Goal: Information Seeking & Learning: Learn about a topic

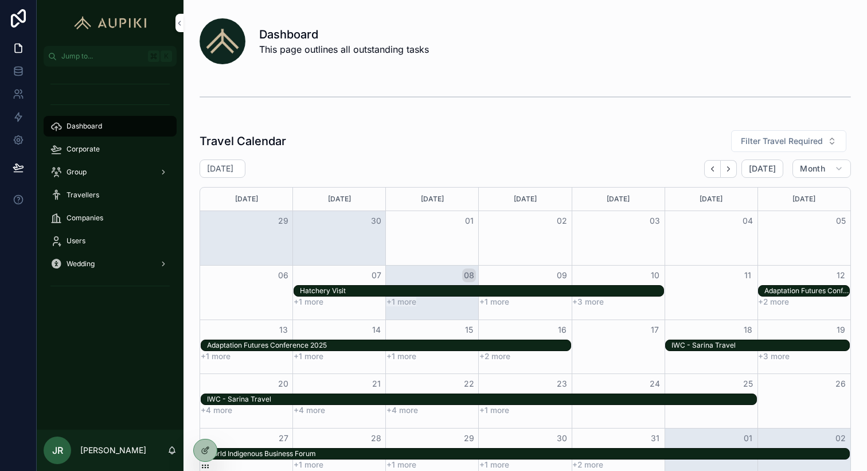
click at [99, 151] on div "Corporate" at bounding box center [109, 149] width 119 height 18
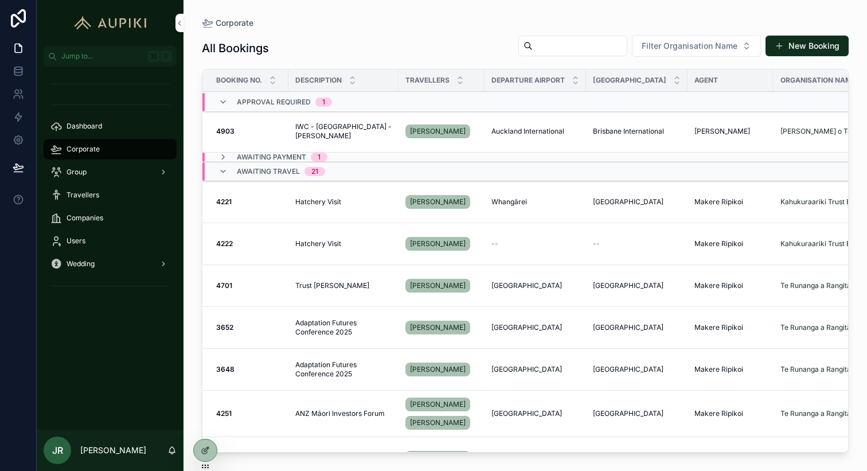
click at [0, 0] on span "Open Tramada" at bounding box center [0, 0] width 0 height 0
click at [332, 201] on span "Hatchery Visit" at bounding box center [318, 201] width 46 height 9
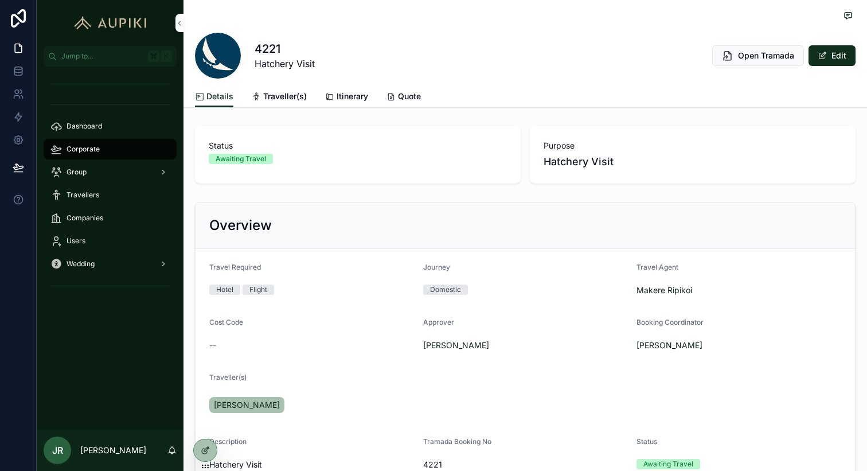
click at [350, 92] on span "Itinerary" at bounding box center [353, 96] width 32 height 11
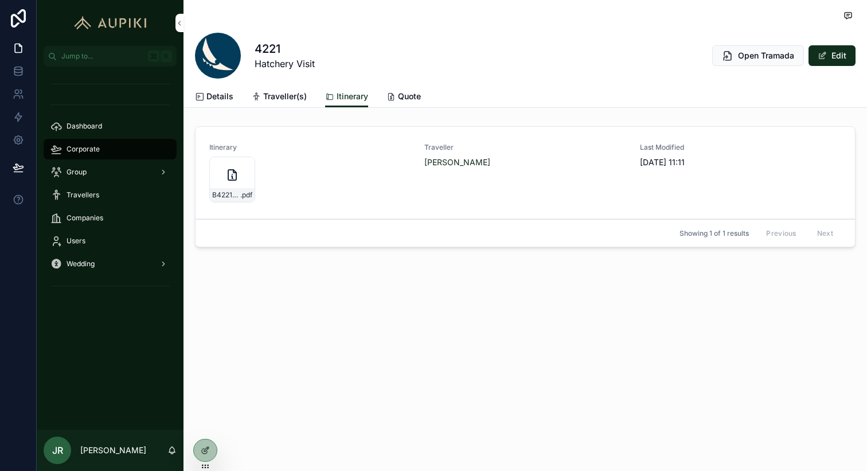
click at [201, 455] on div at bounding box center [205, 450] width 23 height 22
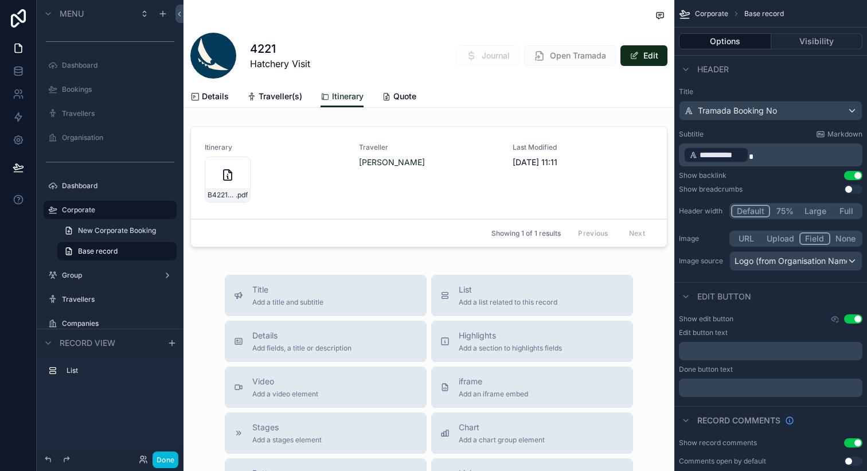
click at [594, 187] on div "scrollable content" at bounding box center [429, 189] width 491 height 135
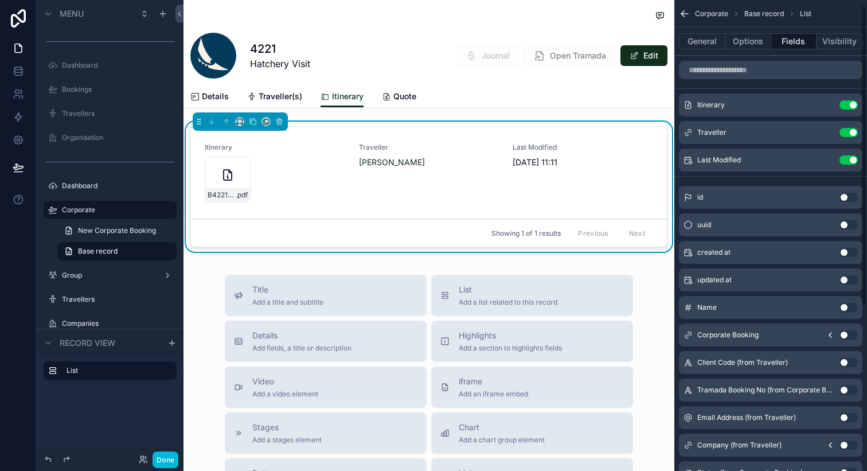
scroll to position [266, 0]
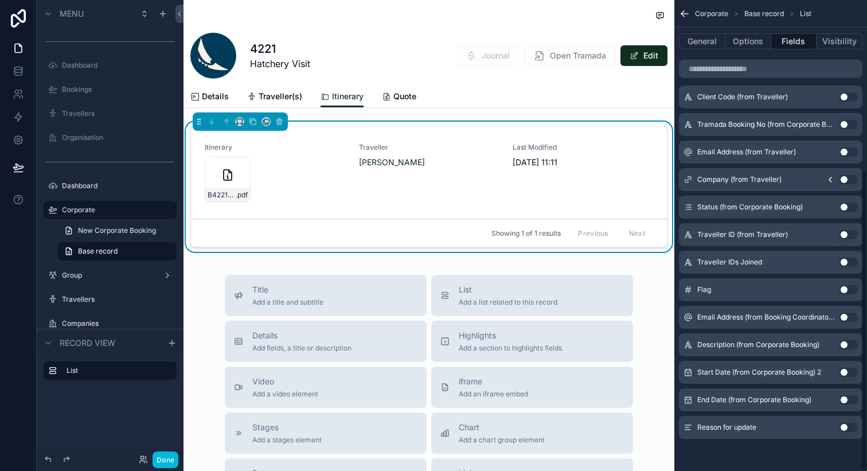
click at [849, 427] on button "Use setting" at bounding box center [849, 427] width 18 height 9
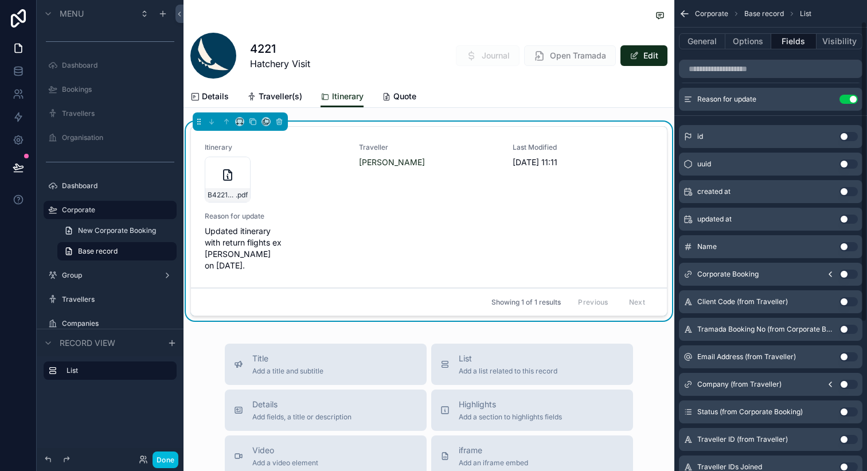
scroll to position [4, 0]
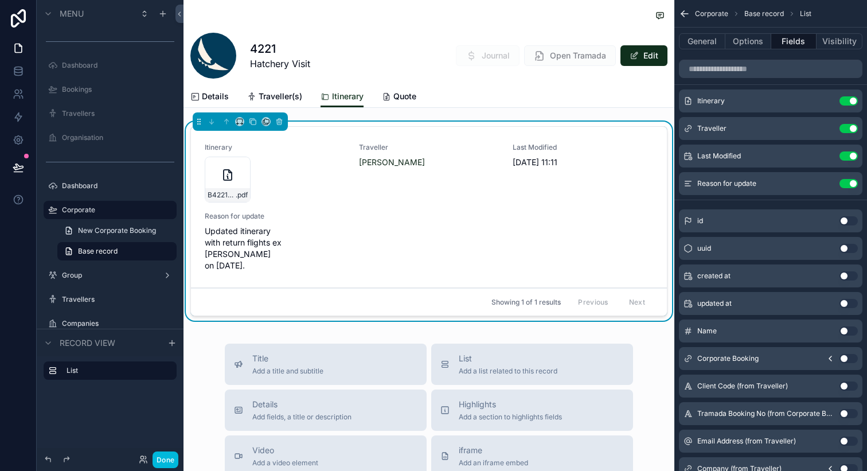
click at [0, 0] on icon "scrollable content" at bounding box center [0, 0] width 0 height 0
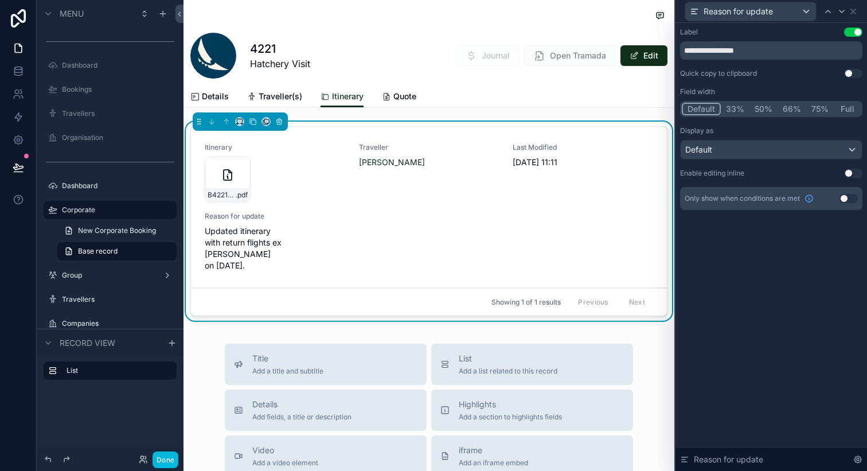
click at [847, 109] on button "Full" at bounding box center [847, 109] width 27 height 13
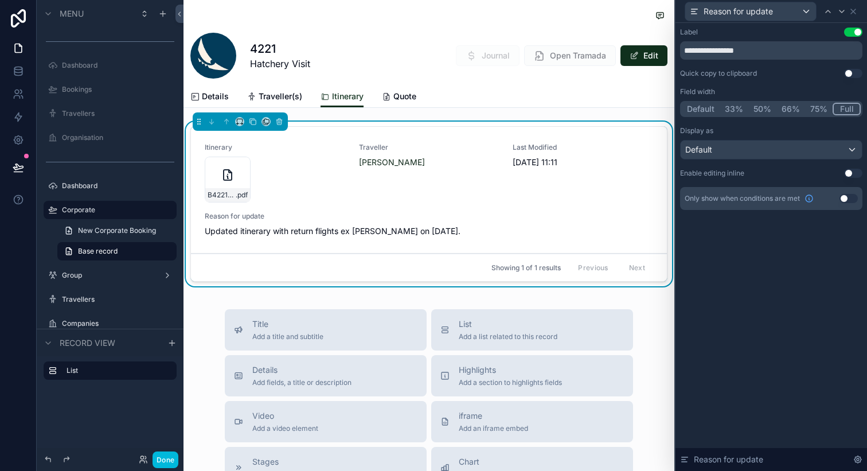
click at [843, 200] on button "Use setting" at bounding box center [849, 198] width 18 height 9
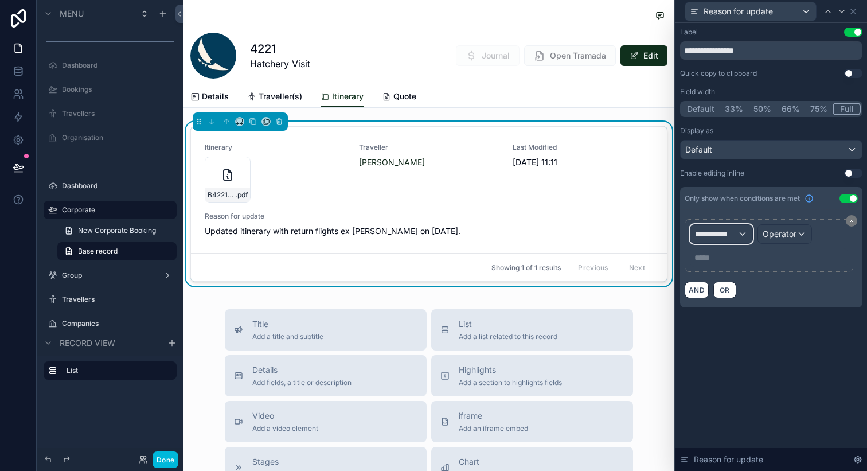
click at [739, 233] on div "**********" at bounding box center [722, 234] width 62 height 18
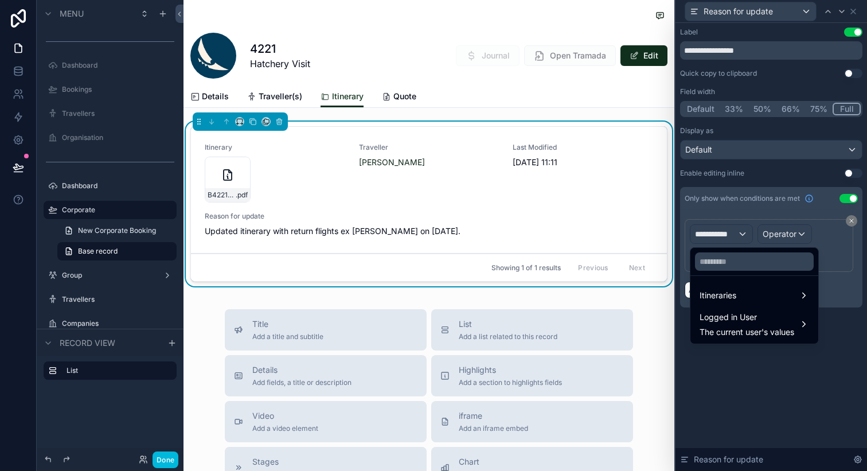
click at [732, 299] on span "Itineraries" at bounding box center [718, 296] width 37 height 14
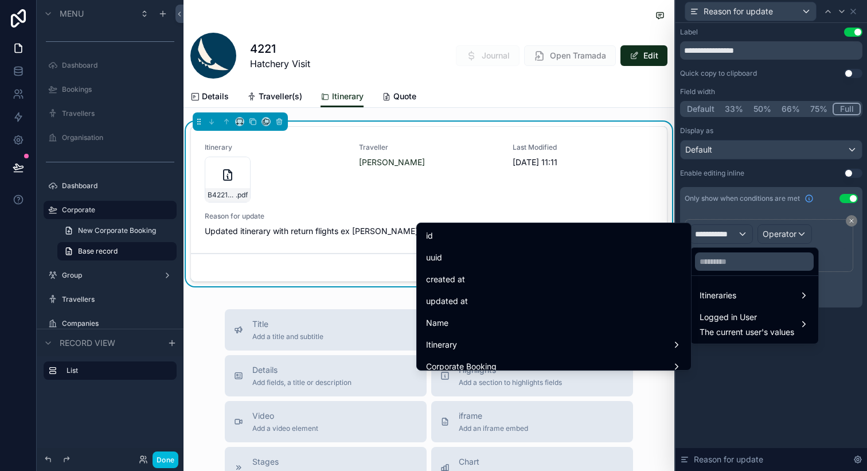
scroll to position [358, 0]
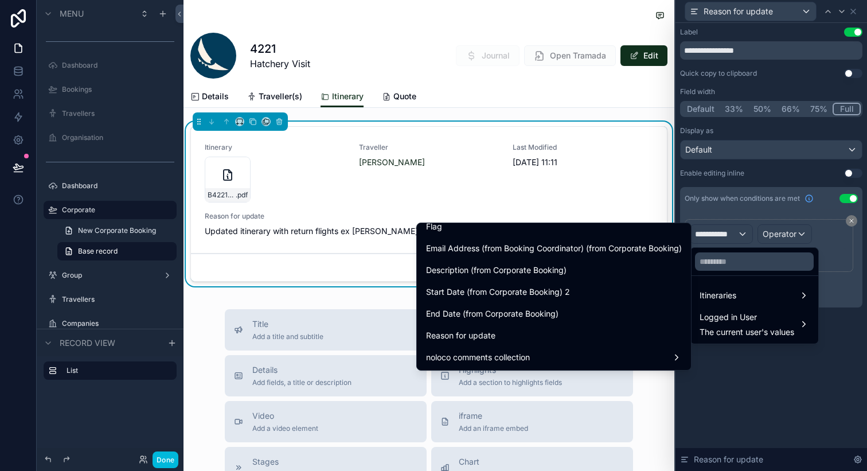
click at [500, 338] on div "Reason for update" at bounding box center [554, 336] width 256 height 14
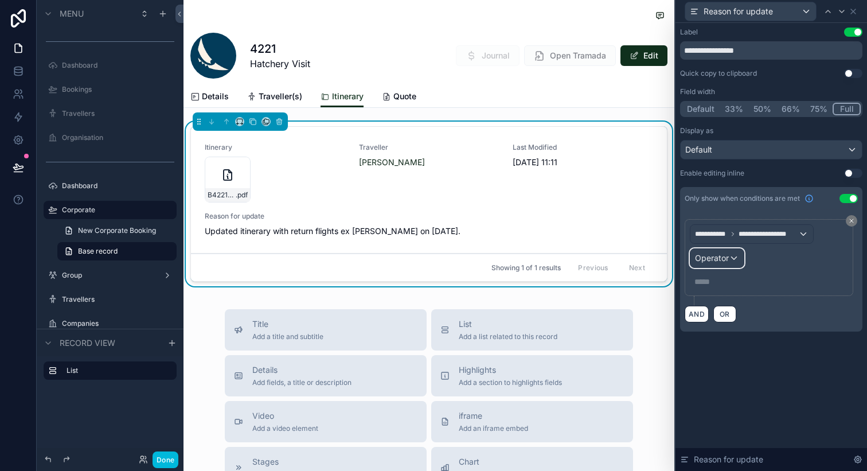
click at [719, 262] on span "Operator" at bounding box center [712, 258] width 34 height 10
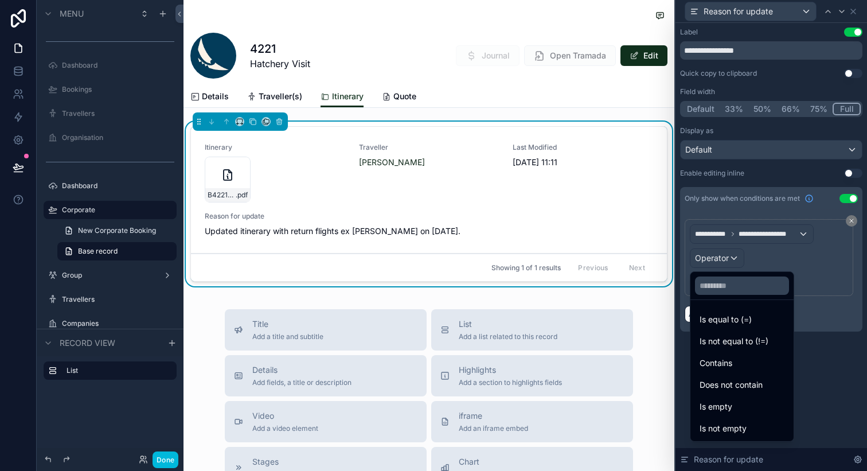
click at [742, 423] on span "Is not empty" at bounding box center [723, 429] width 47 height 14
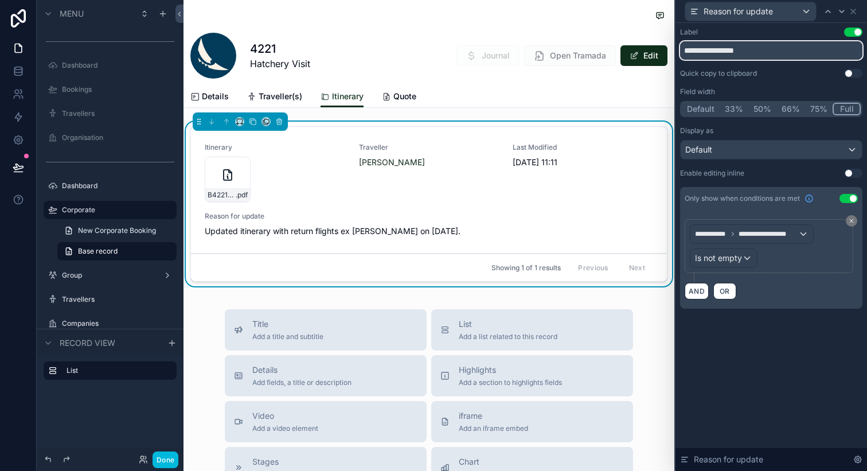
click at [743, 52] on input "**********" at bounding box center [771, 50] width 182 height 18
type input "*******"
drag, startPoint x: 718, startPoint y: 53, endPoint x: 603, endPoint y: 53, distance: 115.3
click at [603, 53] on div "**********" at bounding box center [433, 235] width 867 height 471
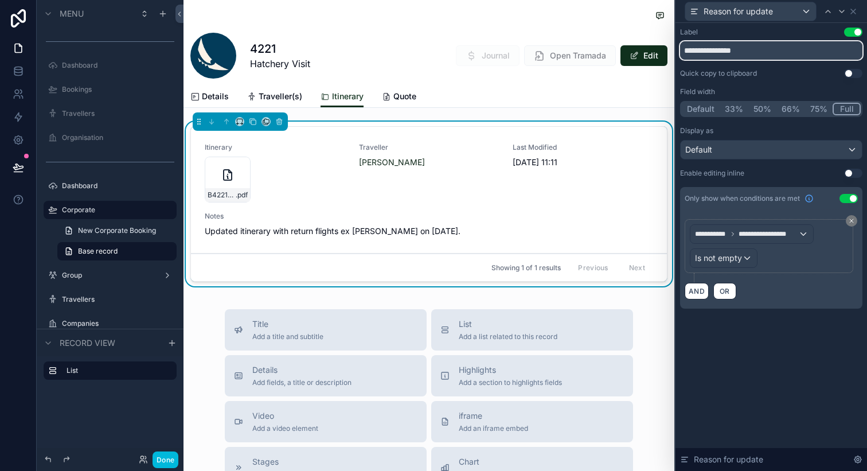
type input "**********"
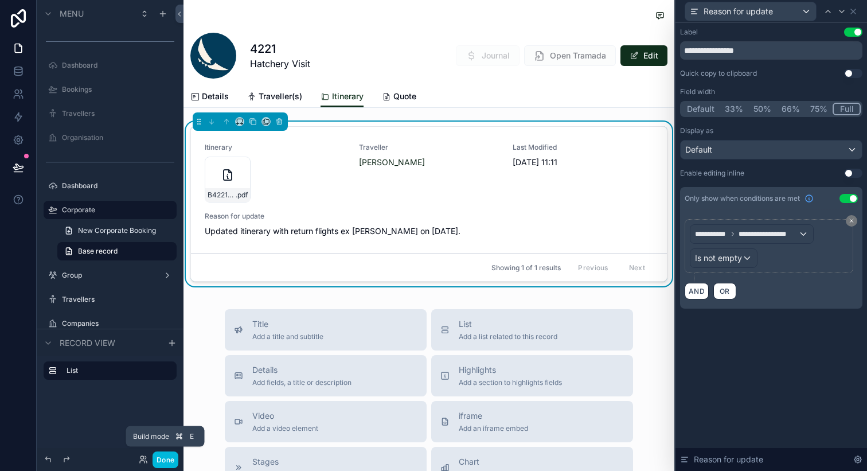
click at [172, 461] on button "Done" at bounding box center [166, 459] width 26 height 17
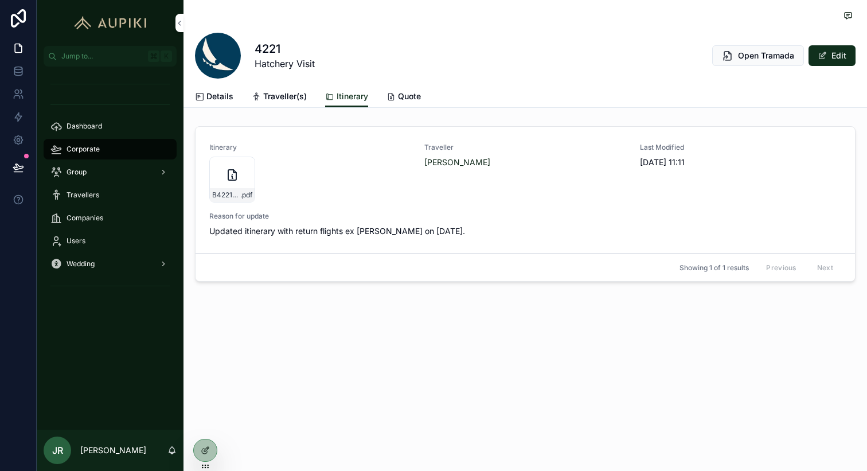
click at [0, 0] on icon at bounding box center [0, 0] width 0 height 0
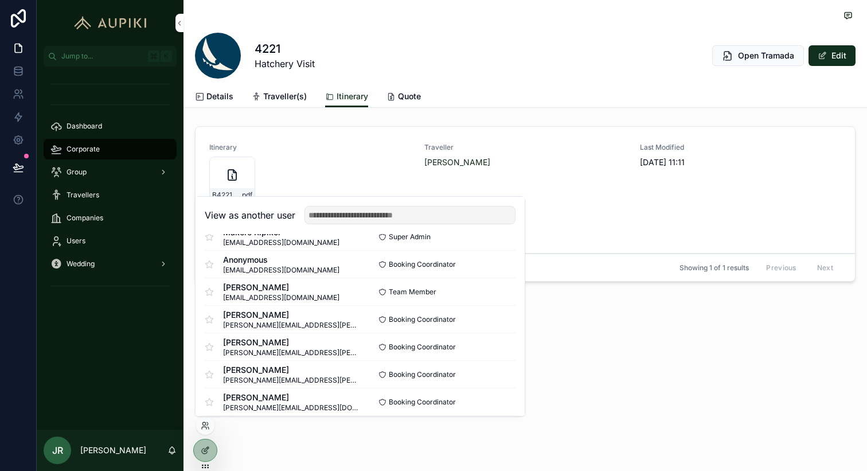
scroll to position [313, 0]
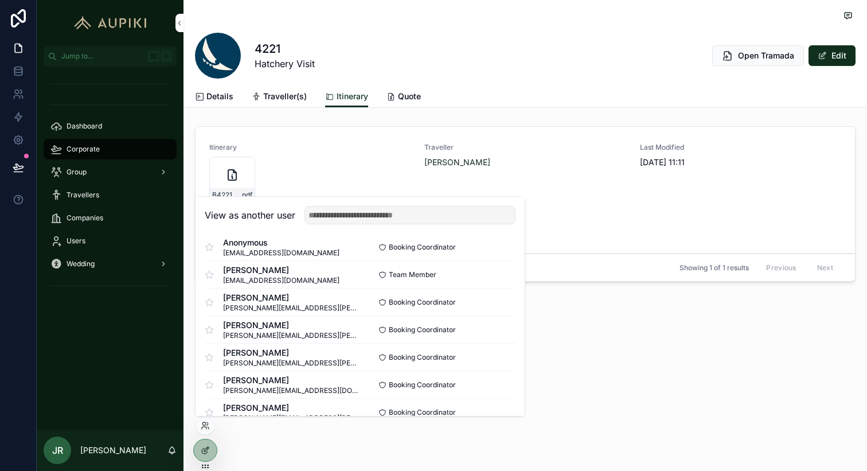
click at [0, 0] on button "Select" at bounding box center [0, 0] width 0 height 0
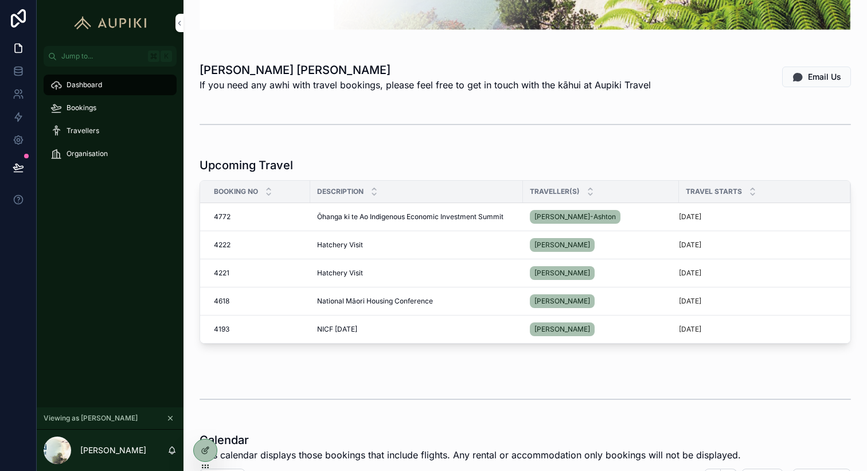
scroll to position [157, 0]
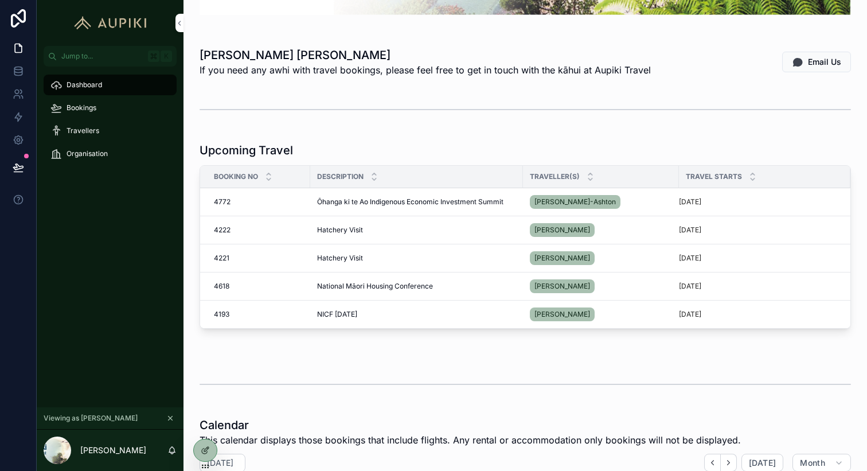
click at [205, 450] on icon at bounding box center [205, 450] width 9 height 9
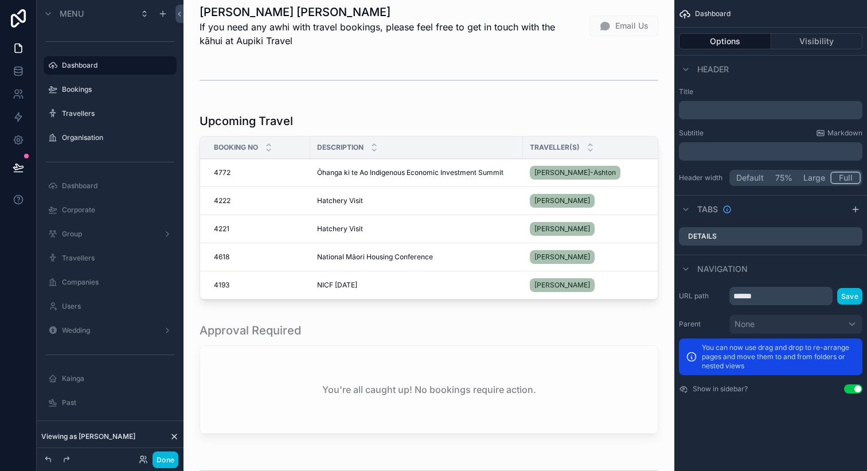
click at [500, 125] on div "scrollable content" at bounding box center [429, 208] width 473 height 200
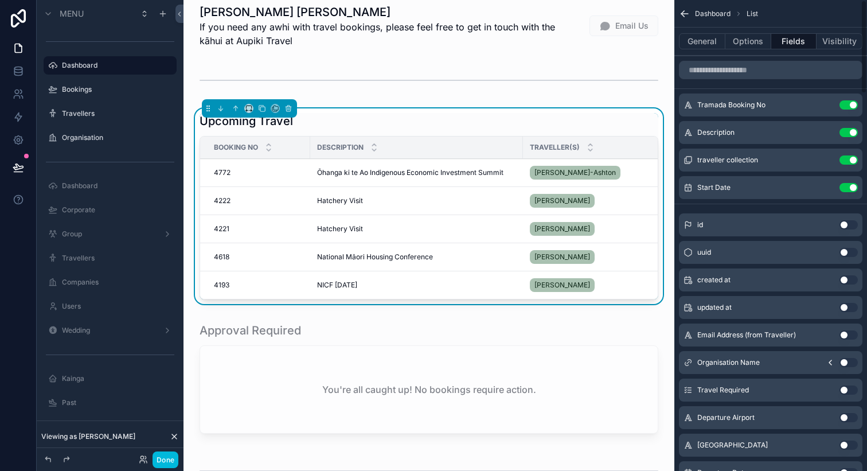
click at [702, 42] on button "General" at bounding box center [702, 41] width 46 height 16
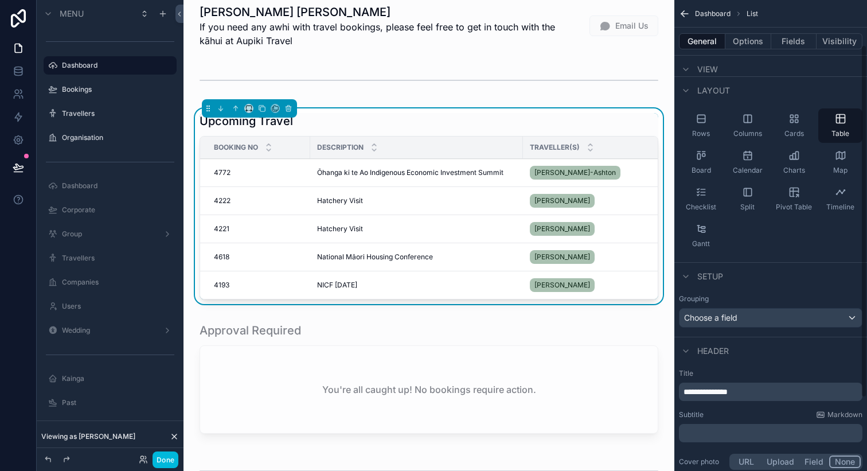
scroll to position [0, 0]
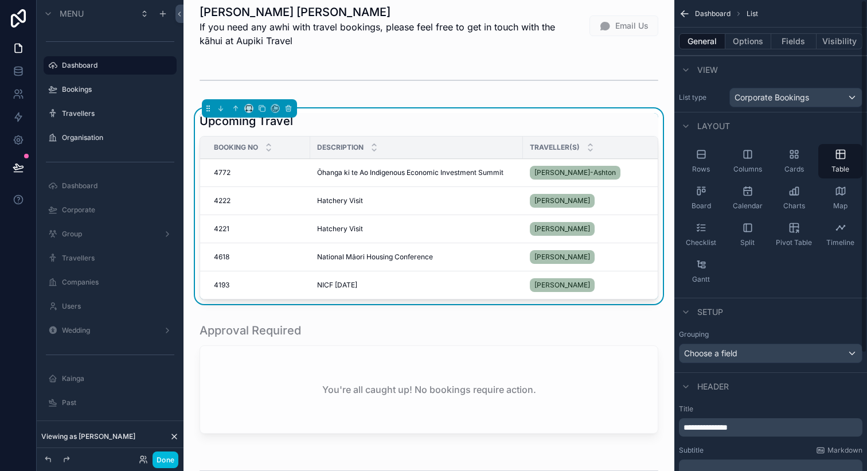
click at [744, 37] on button "Options" at bounding box center [749, 41] width 46 height 16
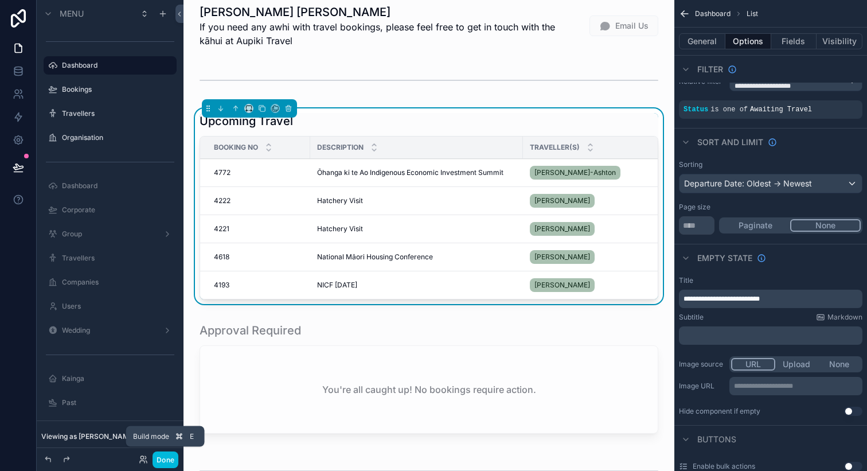
click at [169, 459] on button "Done" at bounding box center [166, 459] width 26 height 17
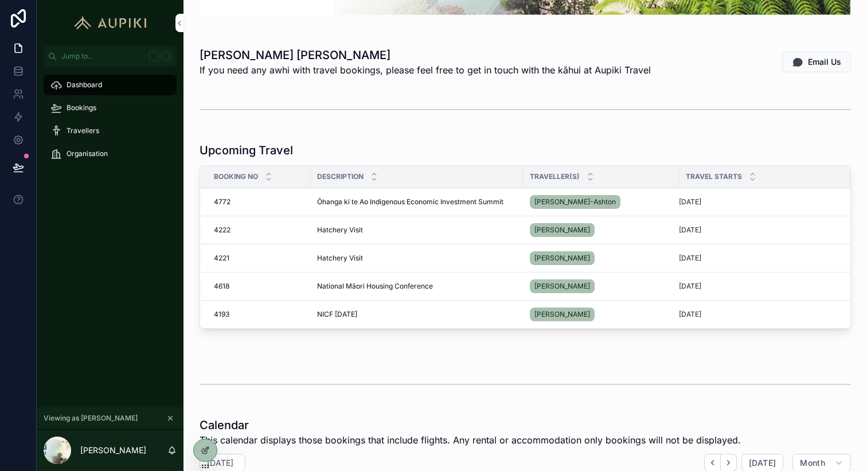
click at [752, 173] on icon "scrollable content" at bounding box center [753, 174] width 4 height 2
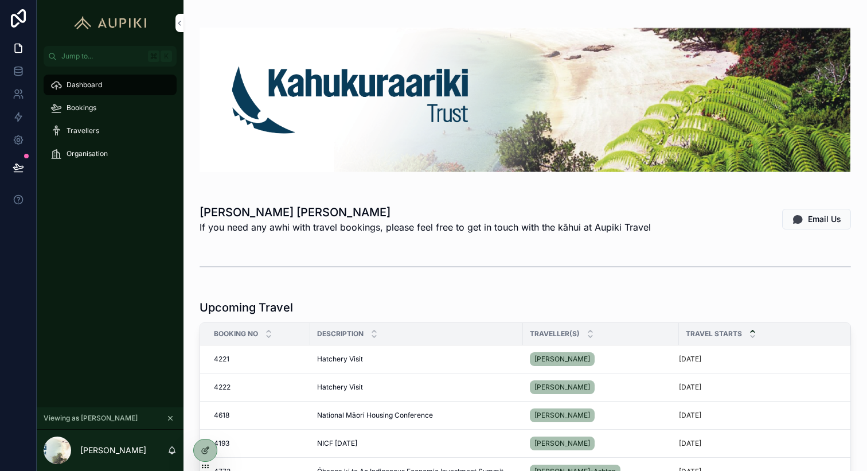
click at [410, 355] on div "Hatchery Visit Hatchery Visit" at bounding box center [416, 359] width 199 height 9
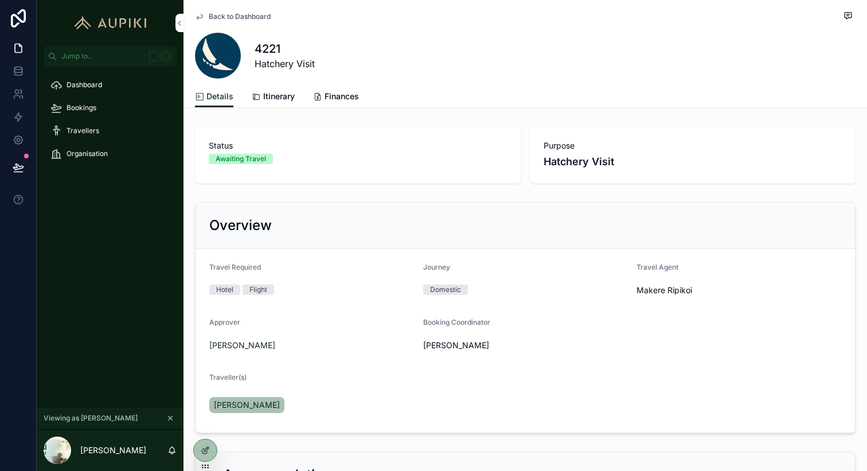
click at [282, 97] on span "Itinerary" at bounding box center [279, 96] width 32 height 11
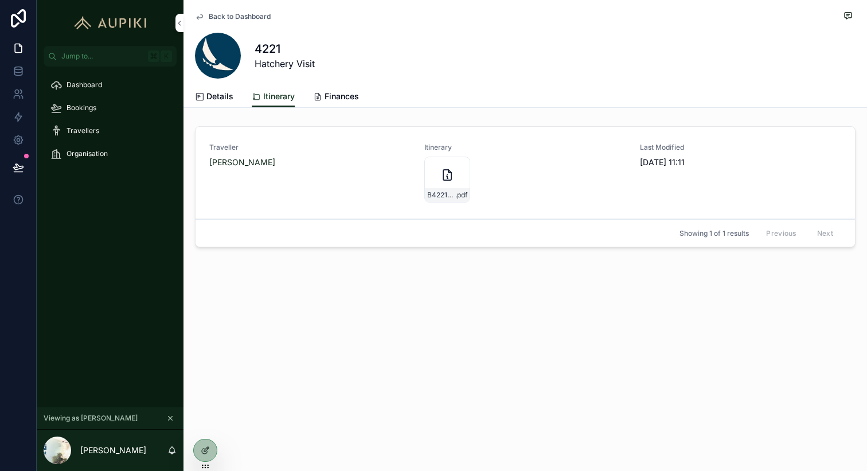
click at [207, 451] on icon at bounding box center [204, 451] width 5 height 5
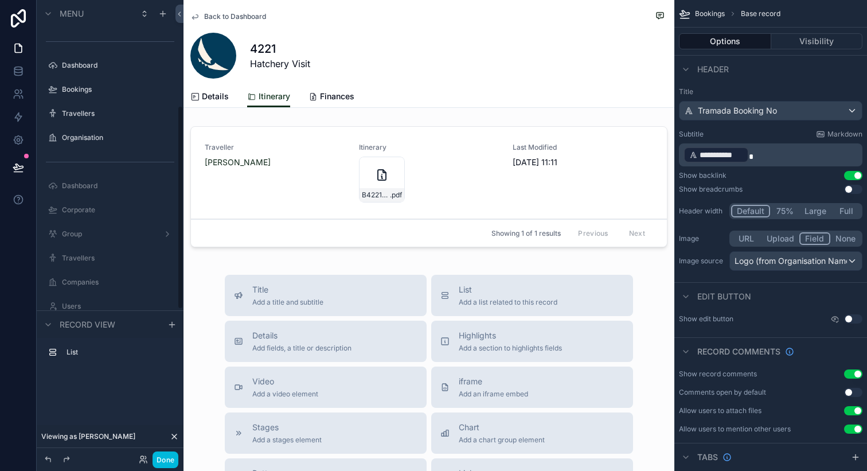
scroll to position [237, 0]
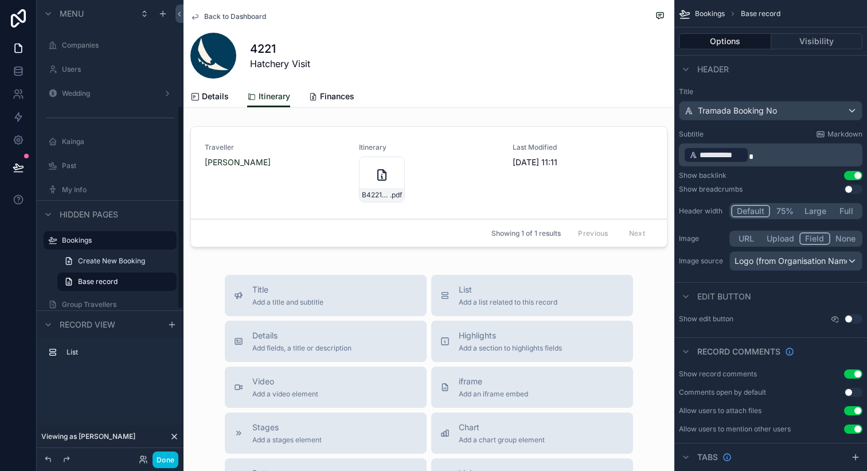
click at [309, 243] on div "Showing 1 of 1 results Previous Next" at bounding box center [429, 233] width 476 height 28
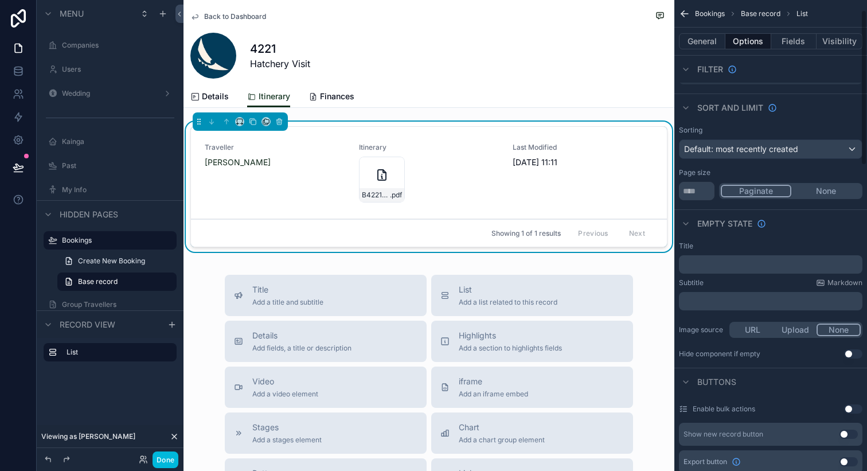
scroll to position [0, 0]
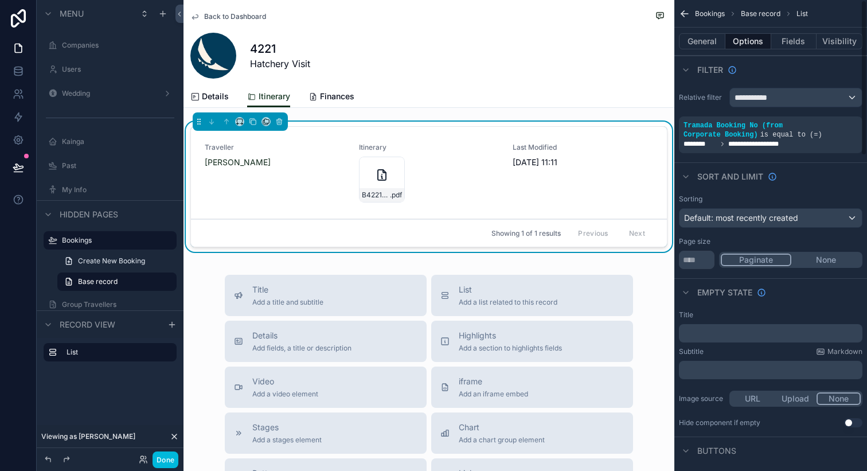
click at [794, 35] on button "Fields" at bounding box center [795, 41] width 46 height 16
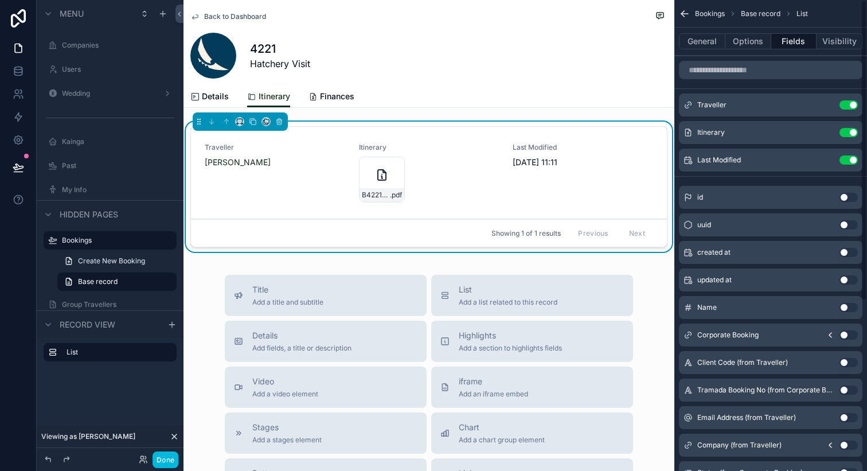
scroll to position [266, 0]
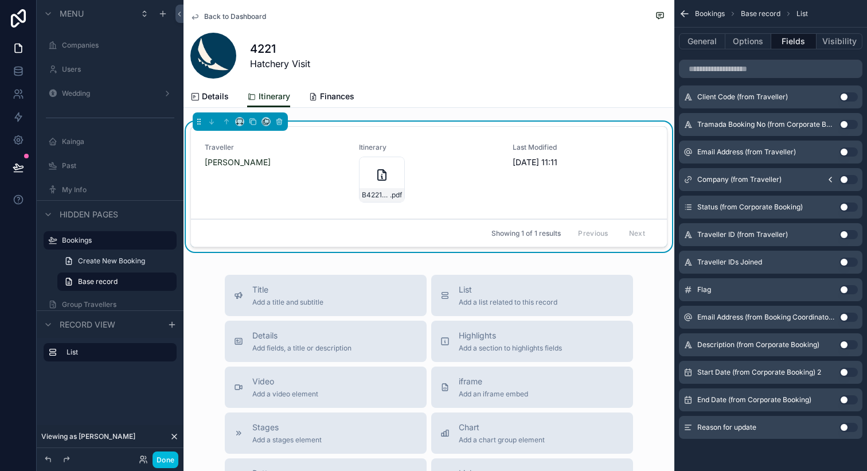
click at [845, 429] on button "Use setting" at bounding box center [849, 427] width 18 height 9
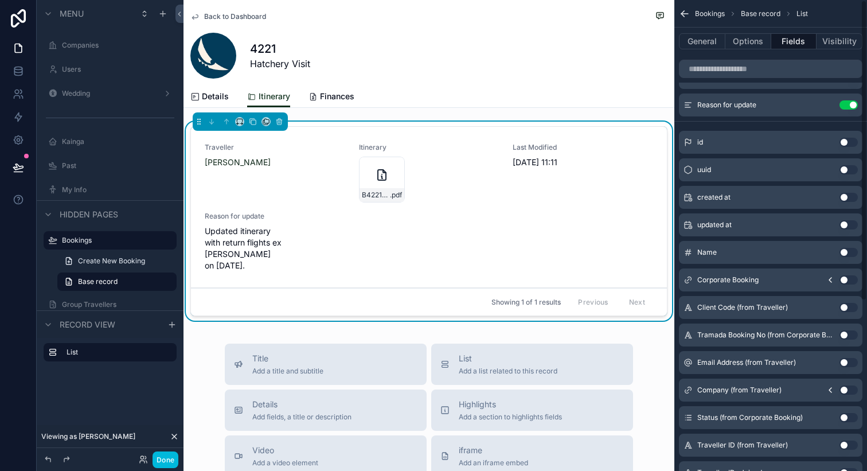
scroll to position [0, 0]
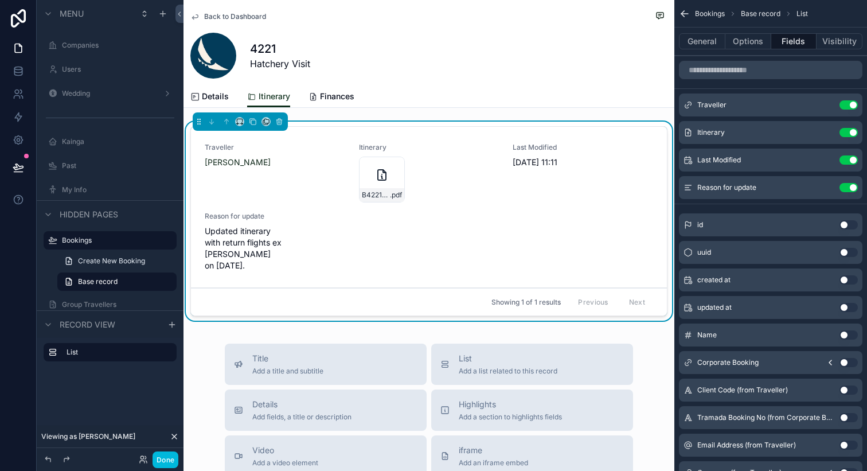
click at [0, 0] on icon "scrollable content" at bounding box center [0, 0] width 0 height 0
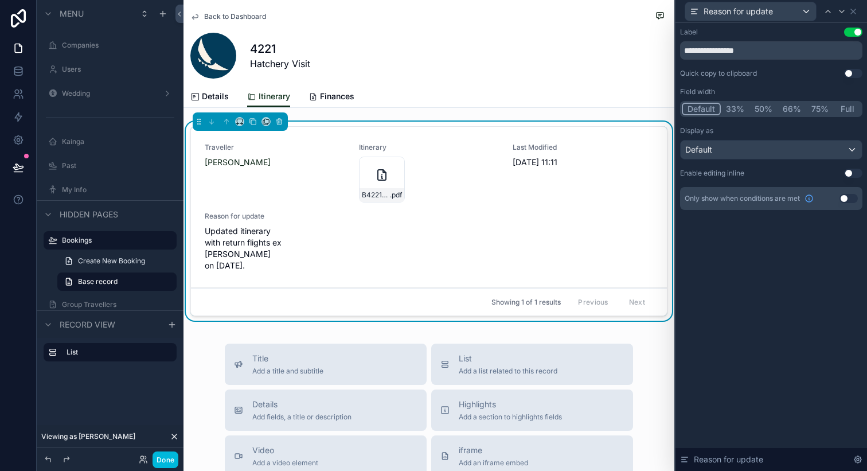
click at [845, 110] on button "Full" at bounding box center [847, 109] width 27 height 13
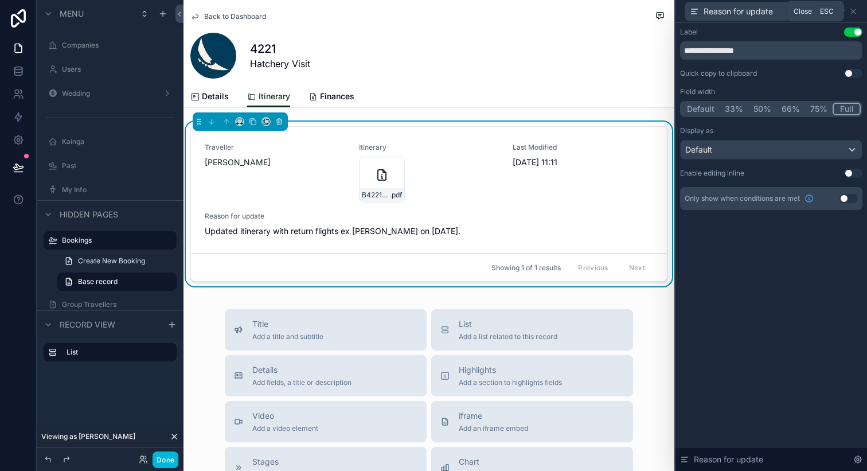
click at [854, 11] on icon at bounding box center [853, 11] width 5 height 5
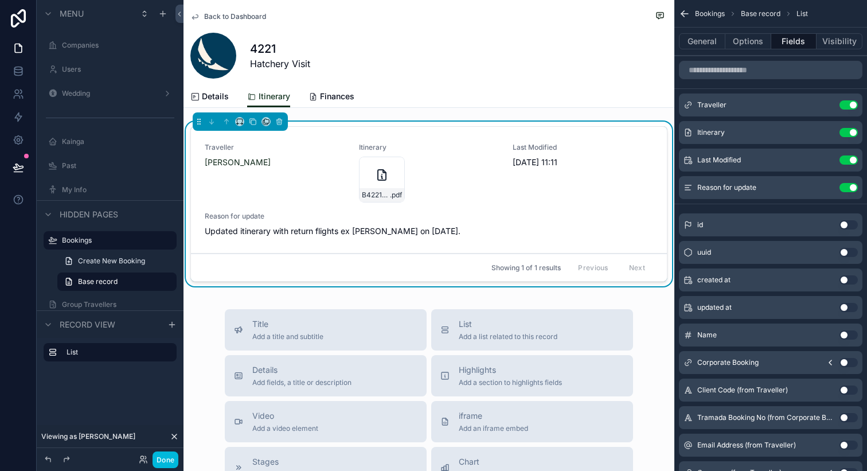
click at [164, 463] on button "Done" at bounding box center [166, 459] width 26 height 17
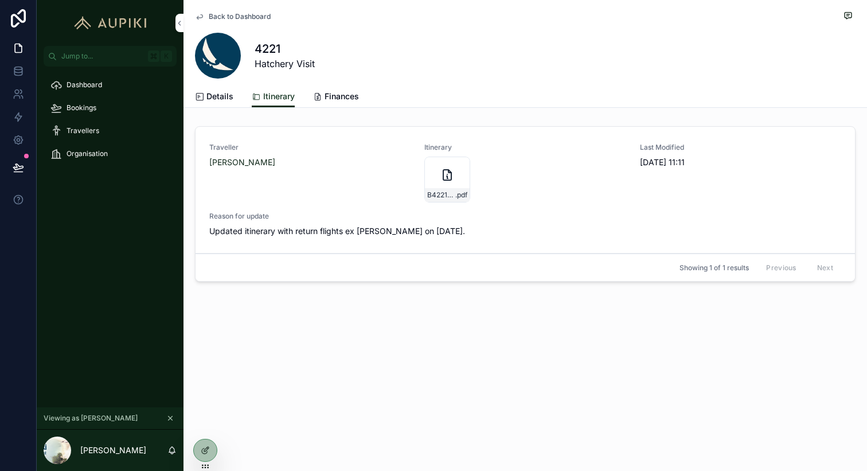
click at [0, 0] on icon at bounding box center [0, 0] width 0 height 0
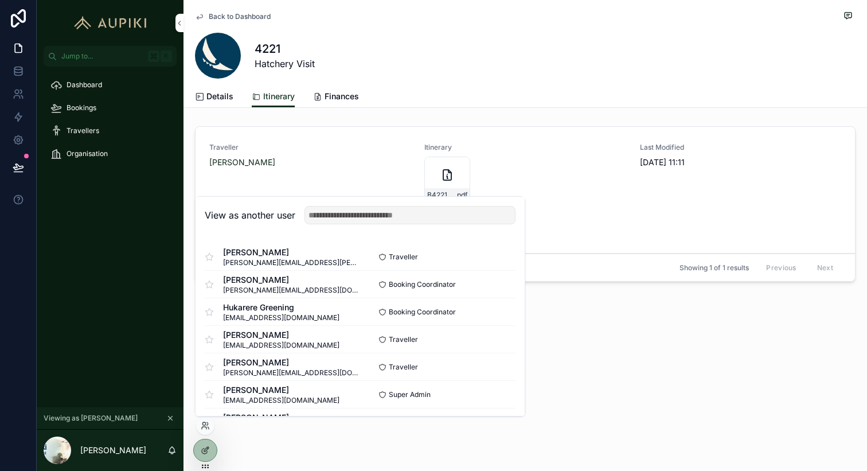
click at [0, 0] on button "Select" at bounding box center [0, 0] width 0 height 0
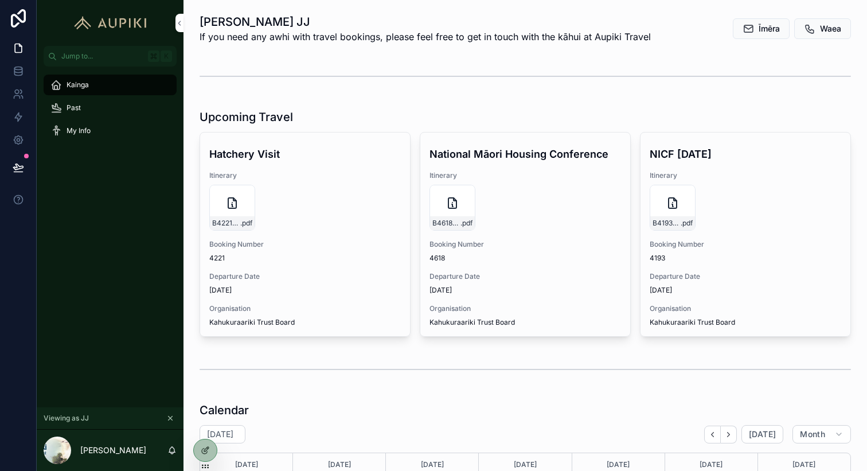
click at [91, 106] on div "Past" at bounding box center [109, 108] width 119 height 18
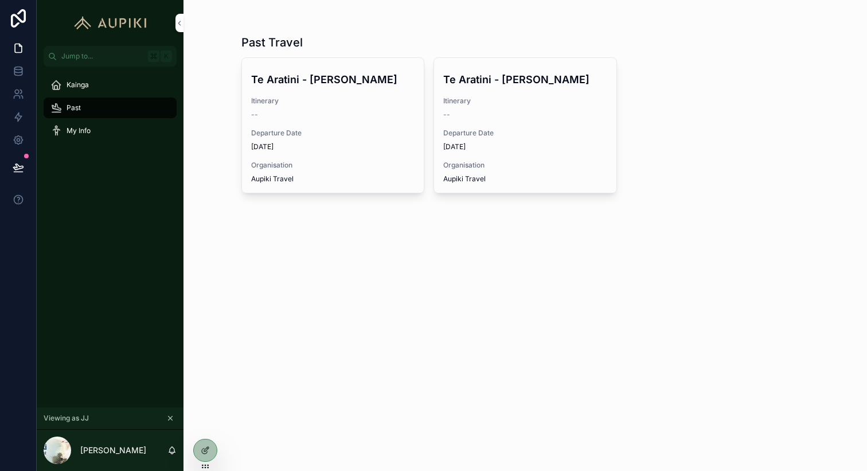
click at [79, 85] on span "Kainga" at bounding box center [78, 84] width 22 height 9
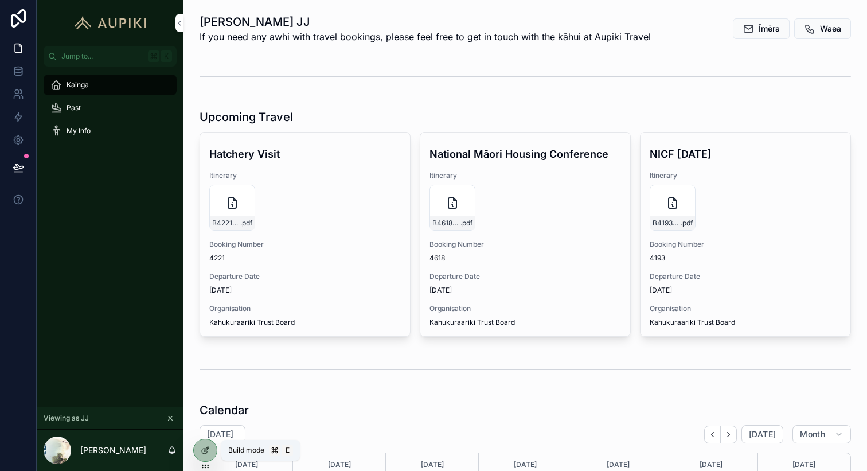
click at [207, 445] on div at bounding box center [205, 450] width 23 height 22
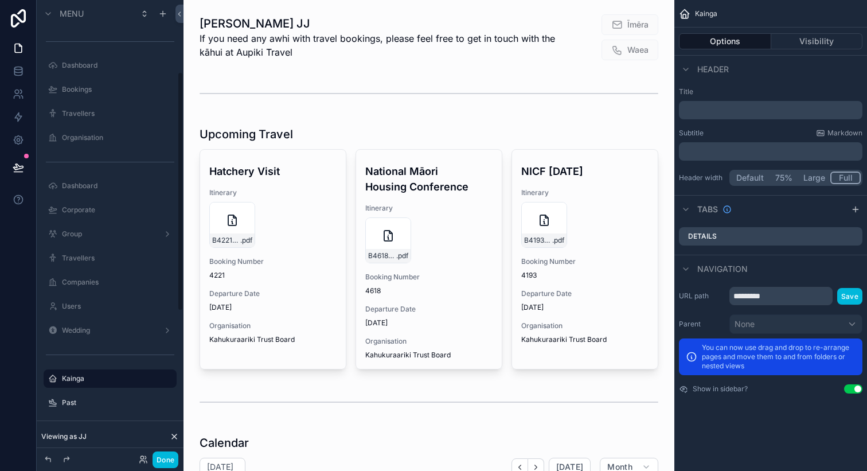
scroll to position [137, 0]
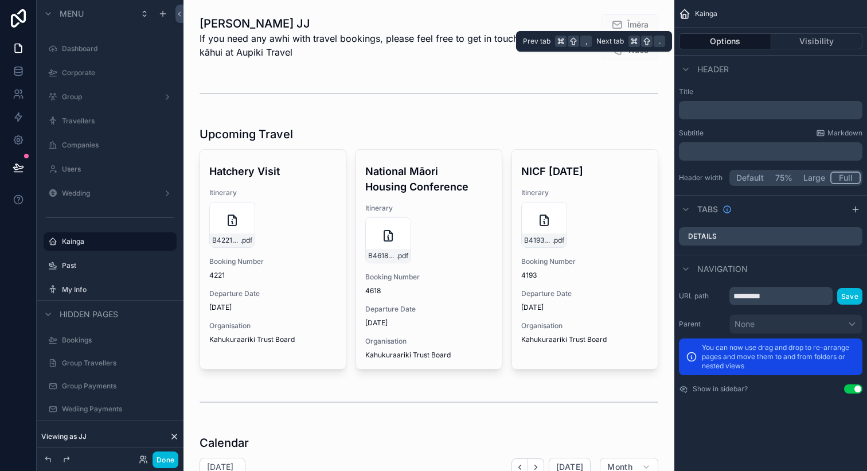
click at [808, 37] on button "Visibility" at bounding box center [818, 41] width 92 height 16
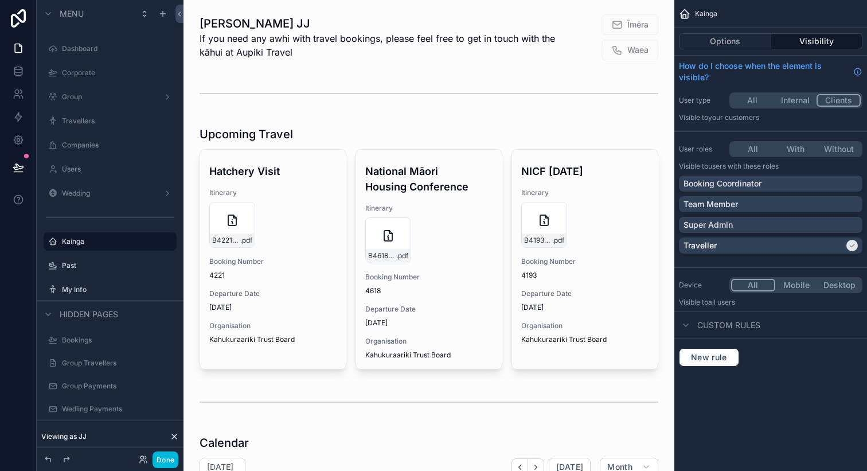
click at [756, 283] on button "All" at bounding box center [753, 285] width 44 height 13
click at [84, 262] on label "Past" at bounding box center [116, 265] width 108 height 9
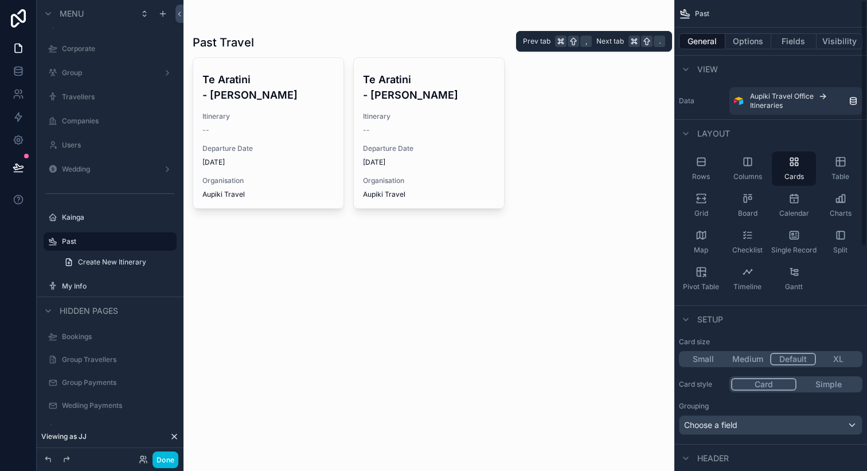
click at [833, 33] on button "Visibility" at bounding box center [840, 41] width 46 height 16
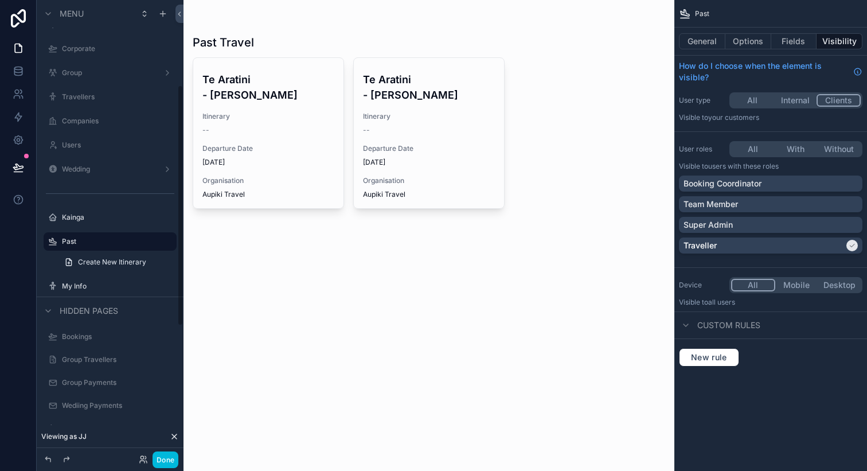
click at [75, 289] on label "My Info" at bounding box center [116, 286] width 108 height 9
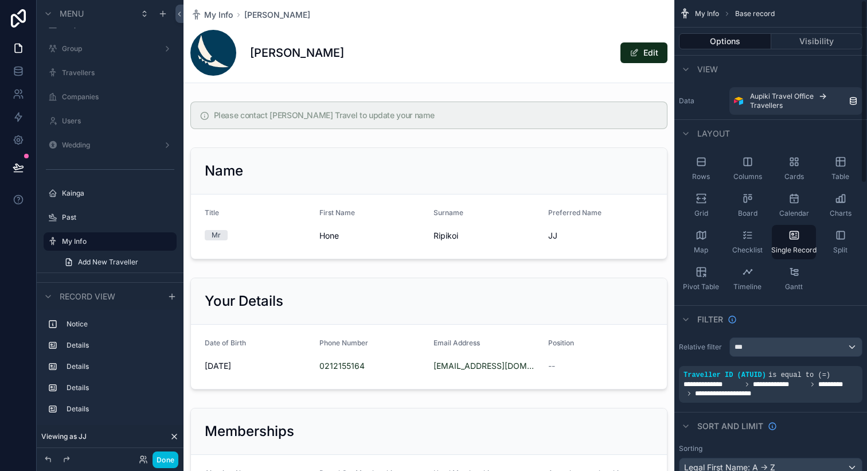
click at [829, 37] on button "Visibility" at bounding box center [818, 41] width 92 height 16
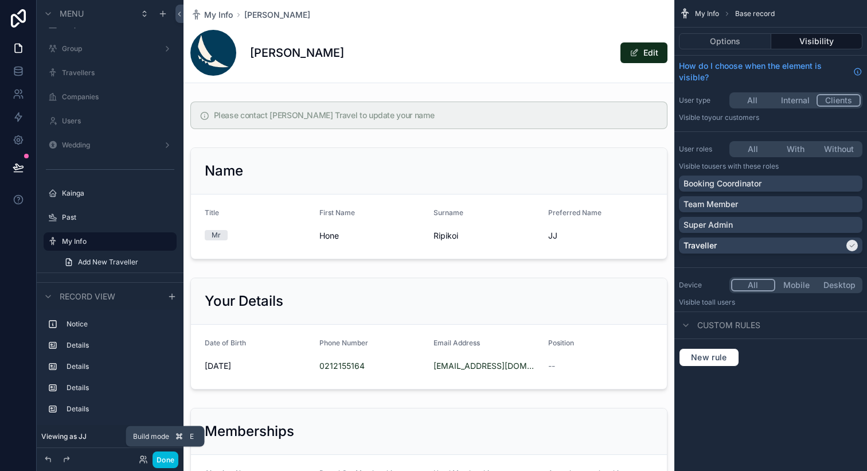
click at [167, 461] on button "Done" at bounding box center [166, 459] width 26 height 17
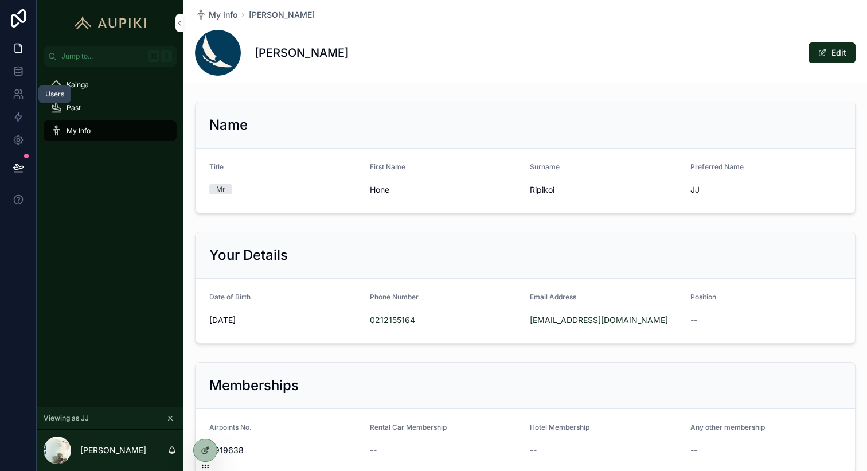
click at [25, 99] on link at bounding box center [18, 94] width 36 height 23
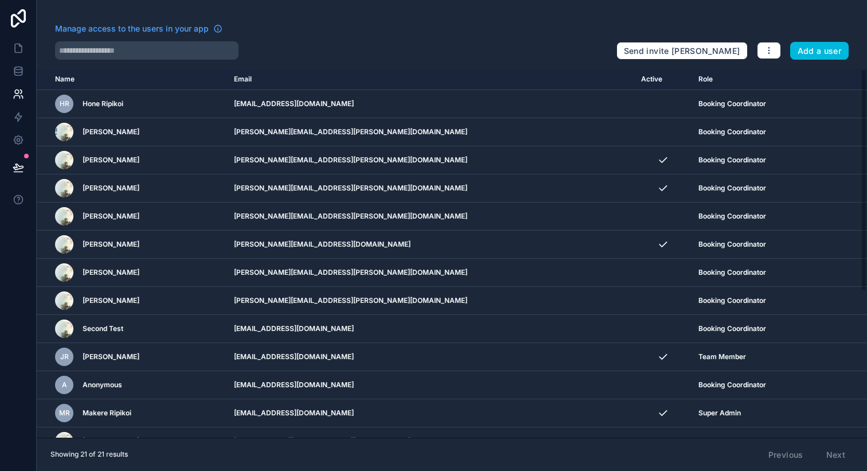
click at [0, 0] on icon "scrollable content" at bounding box center [0, 0] width 0 height 0
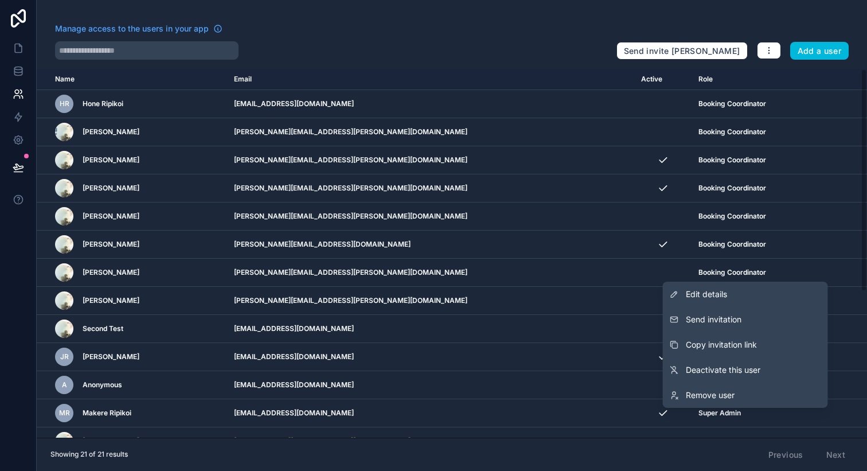
click at [769, 291] on link "Edit details" at bounding box center [745, 294] width 165 height 25
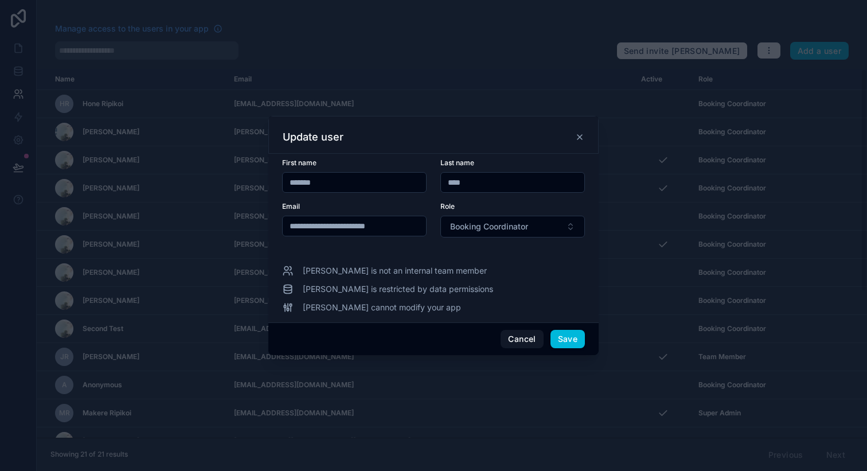
click at [507, 229] on span "Booking Coordinator" at bounding box center [489, 226] width 78 height 11
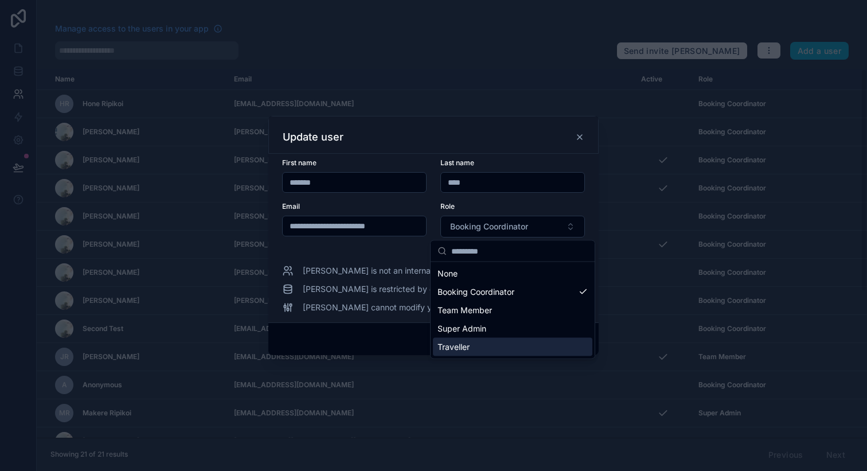
click at [501, 342] on div "Traveller" at bounding box center [512, 347] width 159 height 18
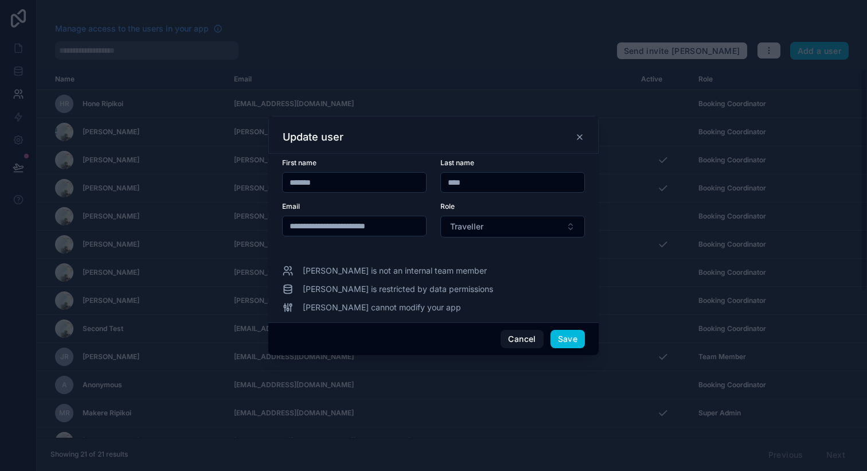
click at [510, 231] on button "Traveller" at bounding box center [513, 227] width 145 height 22
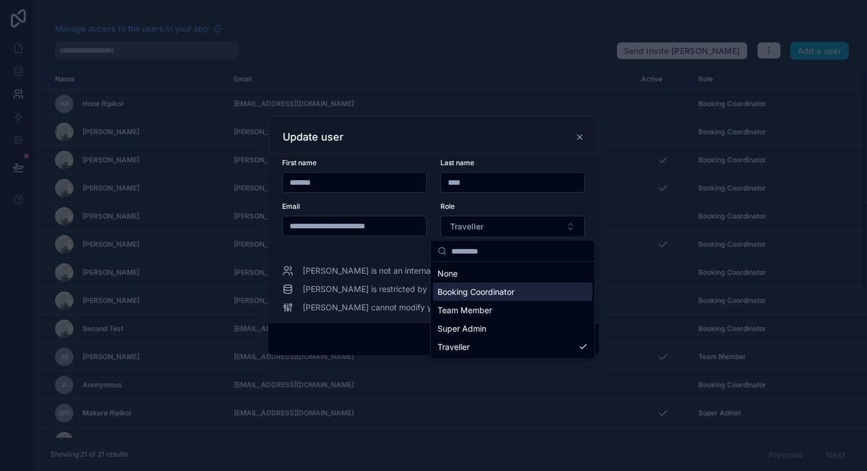
click at [512, 297] on span "Booking Coordinator" at bounding box center [476, 291] width 77 height 11
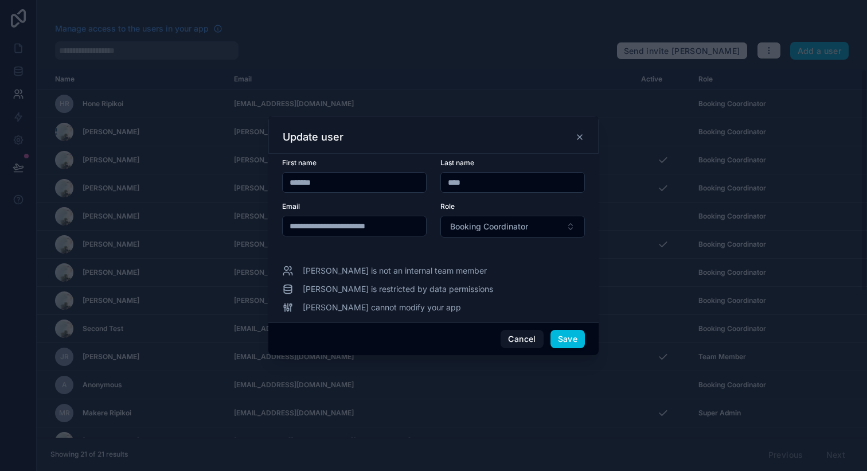
click at [527, 340] on button "Cancel" at bounding box center [522, 339] width 42 height 18
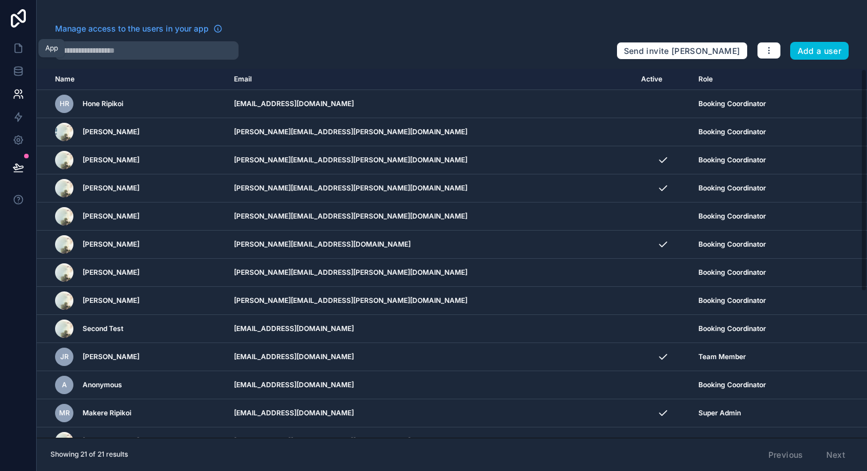
click at [19, 49] on icon at bounding box center [18, 47] width 11 height 11
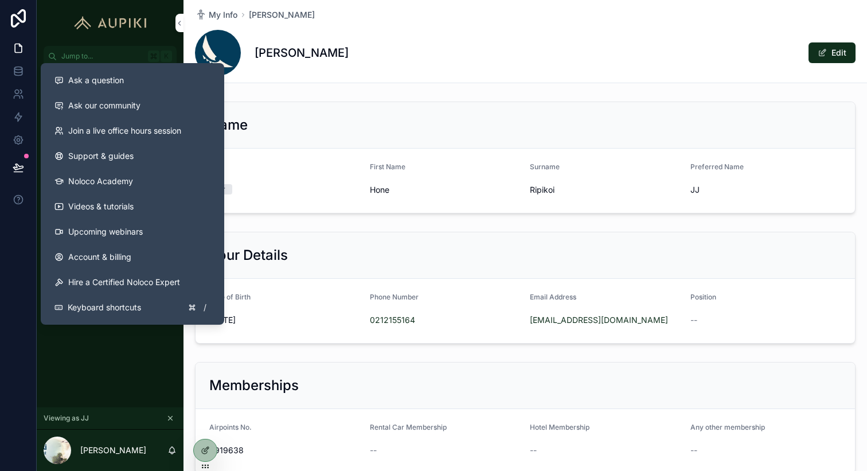
click at [18, 169] on icon at bounding box center [18, 167] width 11 height 11
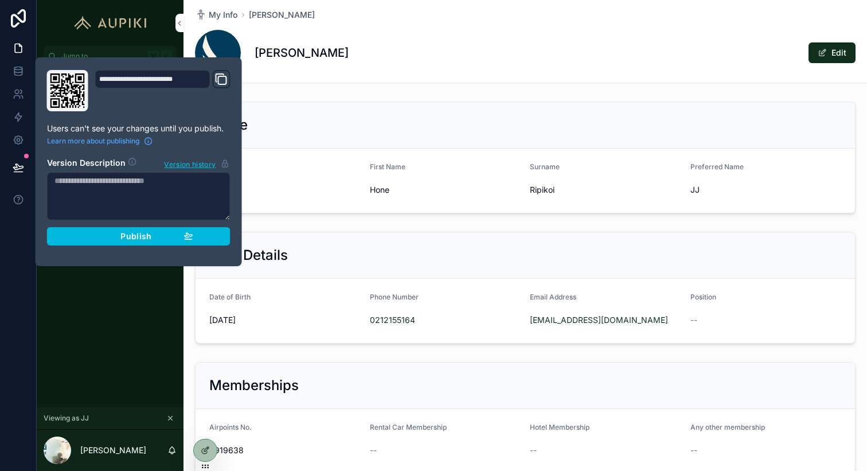
click at [134, 242] on button "Publish" at bounding box center [139, 236] width 184 height 18
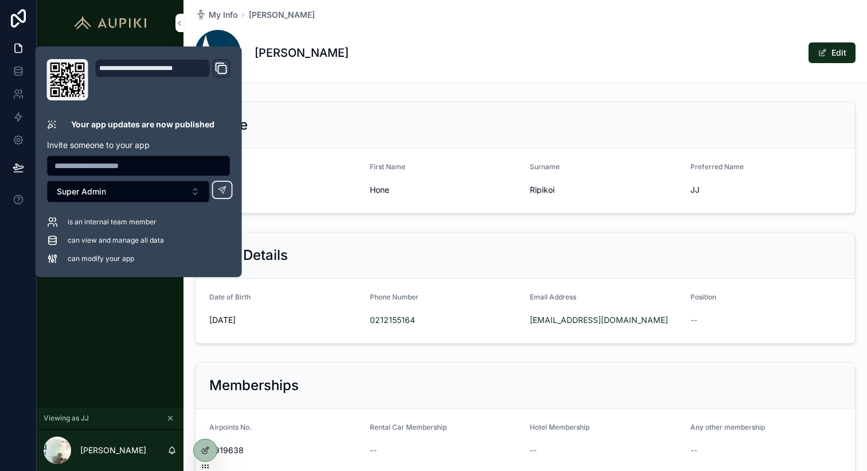
click at [131, 332] on div "Kainga Past My Info" at bounding box center [110, 237] width 147 height 341
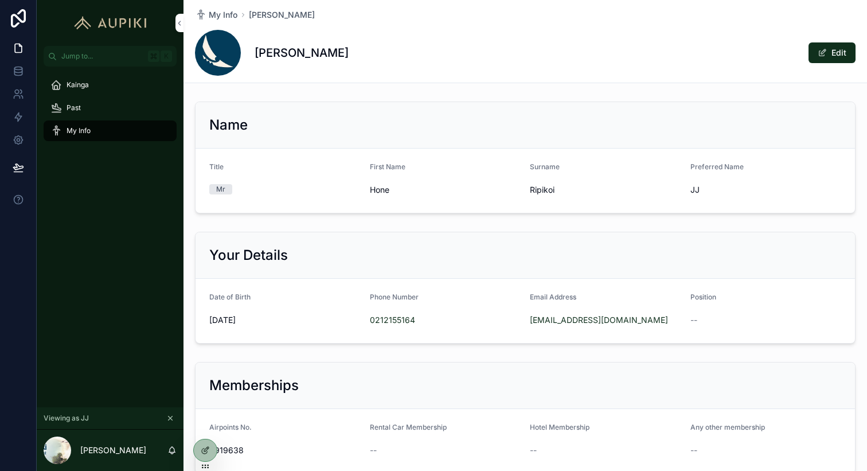
click at [175, 417] on button "scrollable content" at bounding box center [170, 418] width 13 height 13
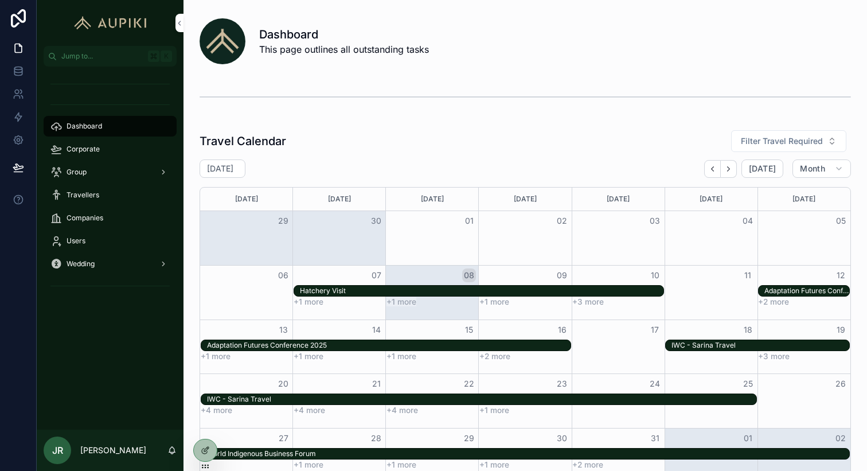
click at [105, 153] on div "Corporate" at bounding box center [109, 149] width 119 height 18
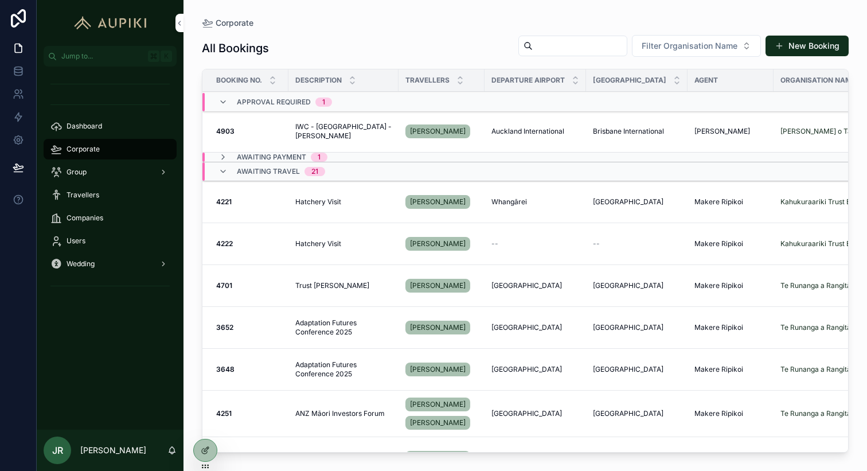
click at [371, 201] on div "Hatchery Visit Hatchery Visit" at bounding box center [343, 201] width 96 height 9
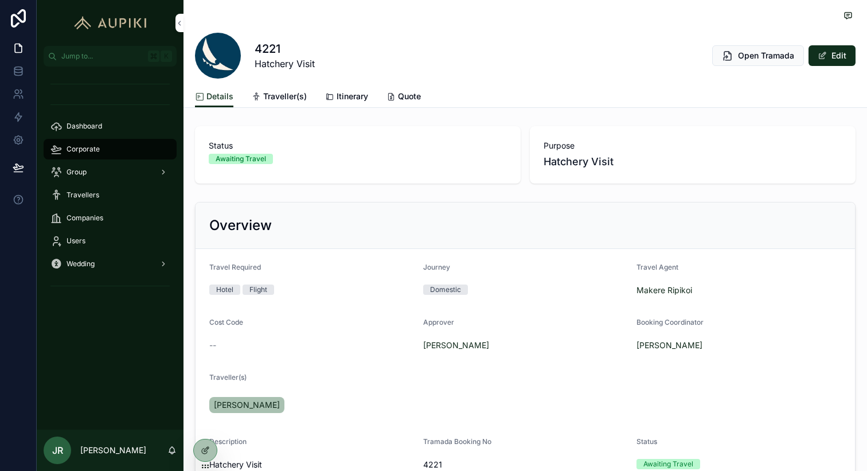
click at [349, 96] on span "Itinerary" at bounding box center [353, 96] width 32 height 11
